Goal: Information Seeking & Learning: Learn about a topic

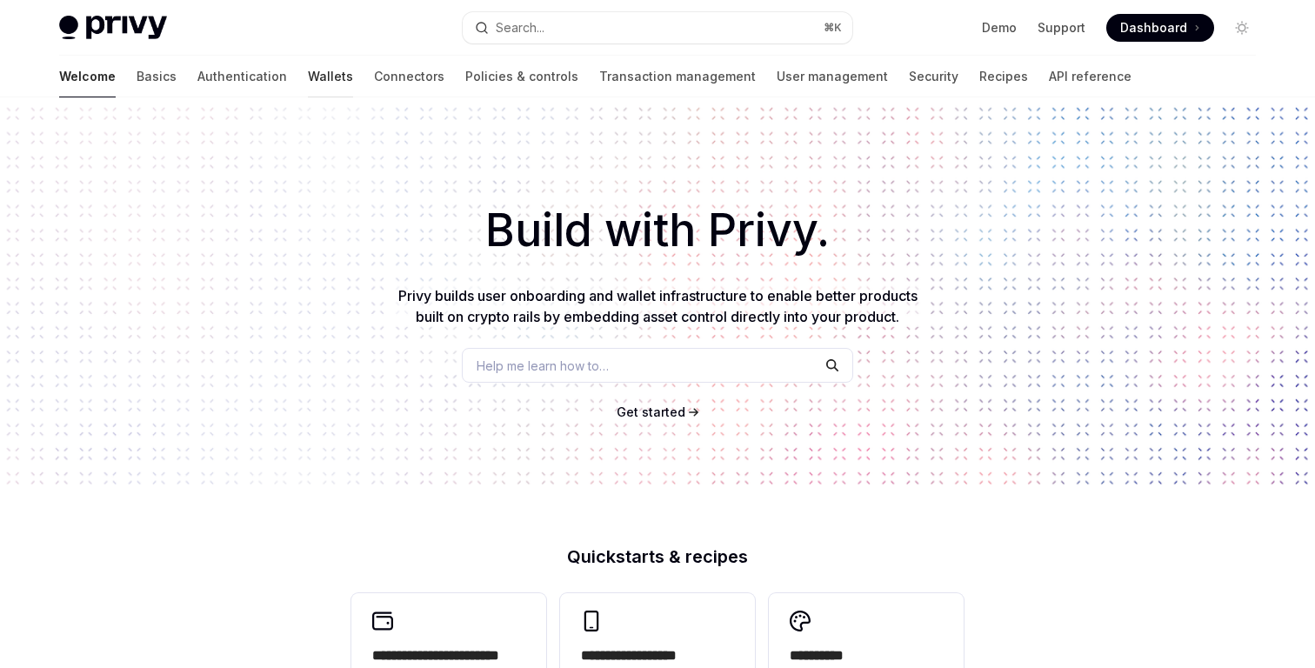
click at [308, 86] on link "Wallets" at bounding box center [330, 77] width 45 height 42
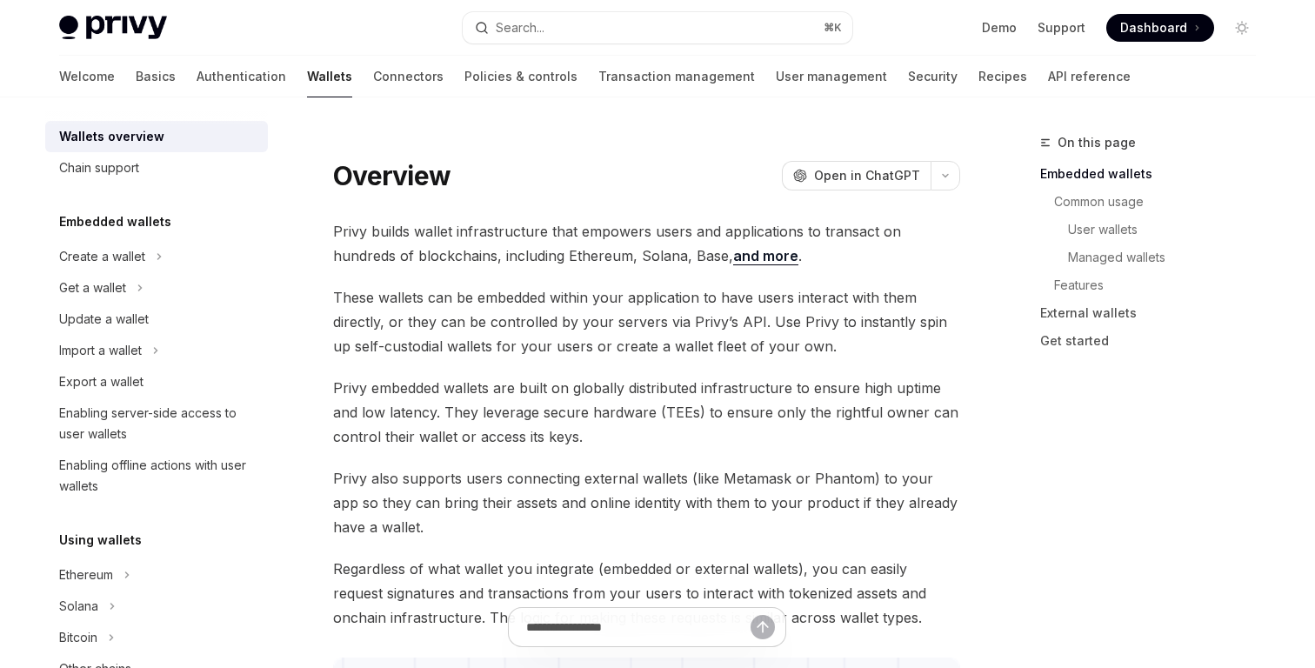
scroll to position [15, 0]
click at [933, 88] on div "Welcome Basics Authentication Wallets Connectors Policies & controls Transactio…" at bounding box center [594, 77] width 1071 height 42
click at [1048, 83] on link "API reference" at bounding box center [1089, 77] width 83 height 42
type textarea "*"
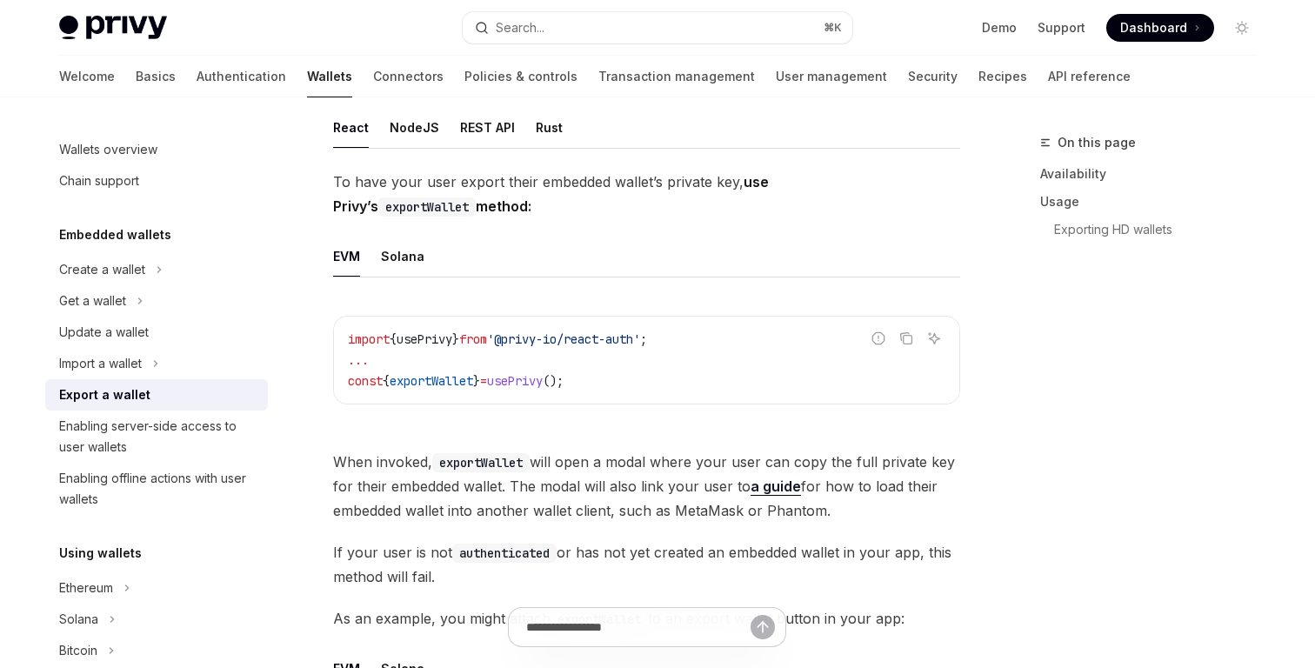
scroll to position [507, 0]
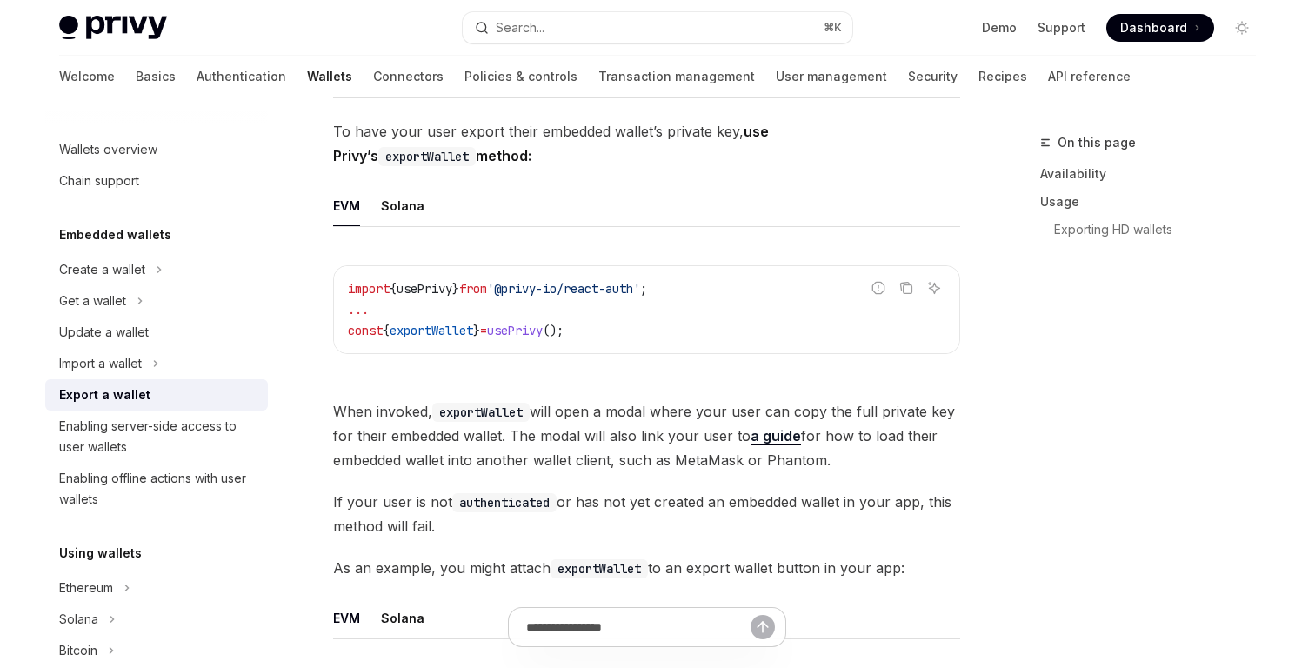
click at [641, 451] on span "When invoked, exportWallet will open a modal where your user can copy the full …" at bounding box center [646, 435] width 627 height 73
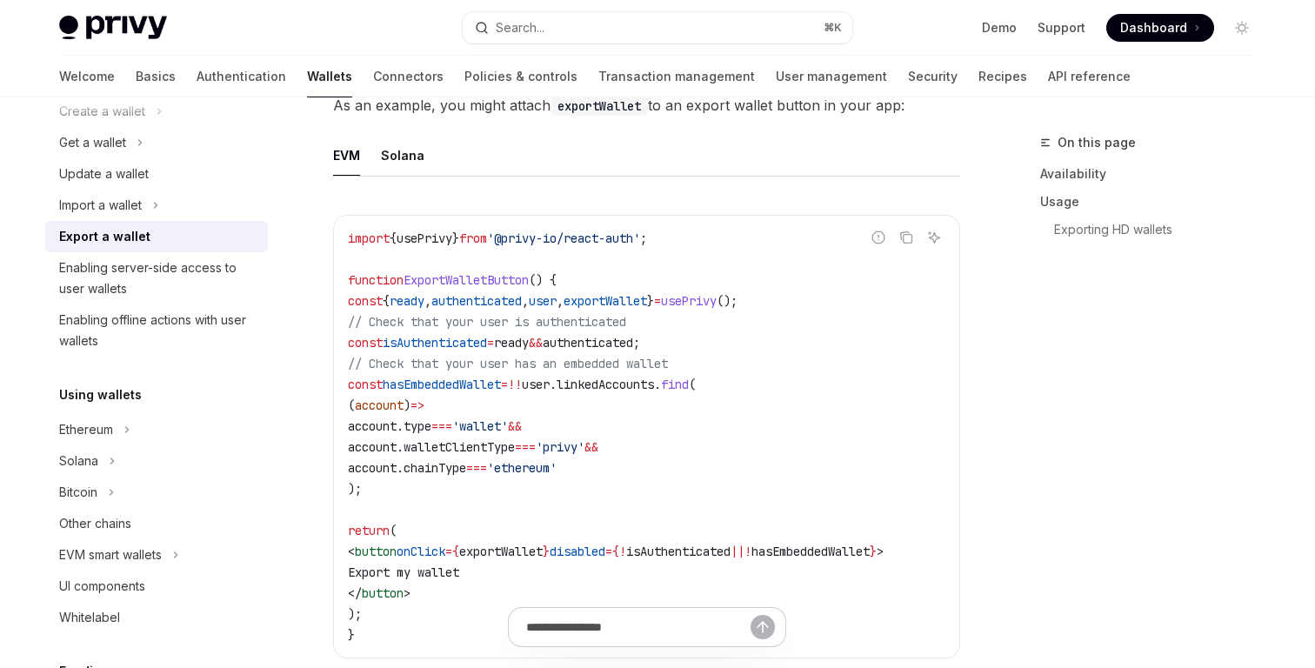
scroll to position [0, 0]
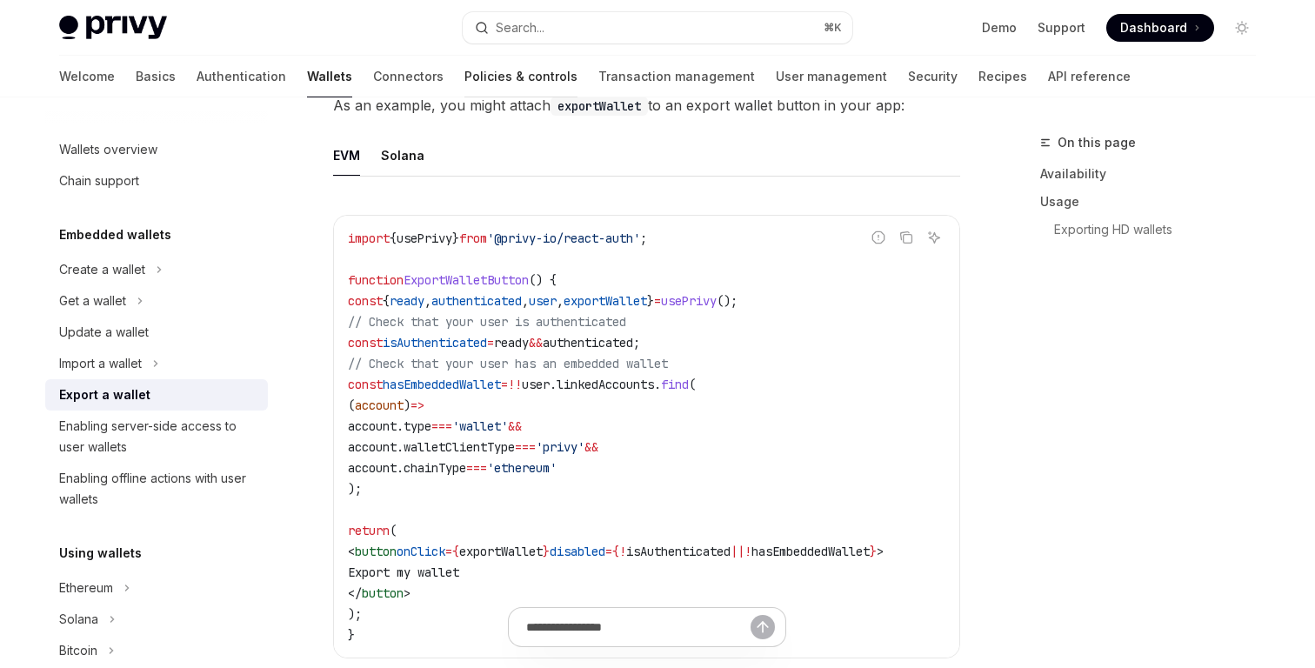
click at [464, 74] on link "Policies & controls" at bounding box center [520, 77] width 113 height 42
type textarea "*"
